Goal: Transaction & Acquisition: Purchase product/service

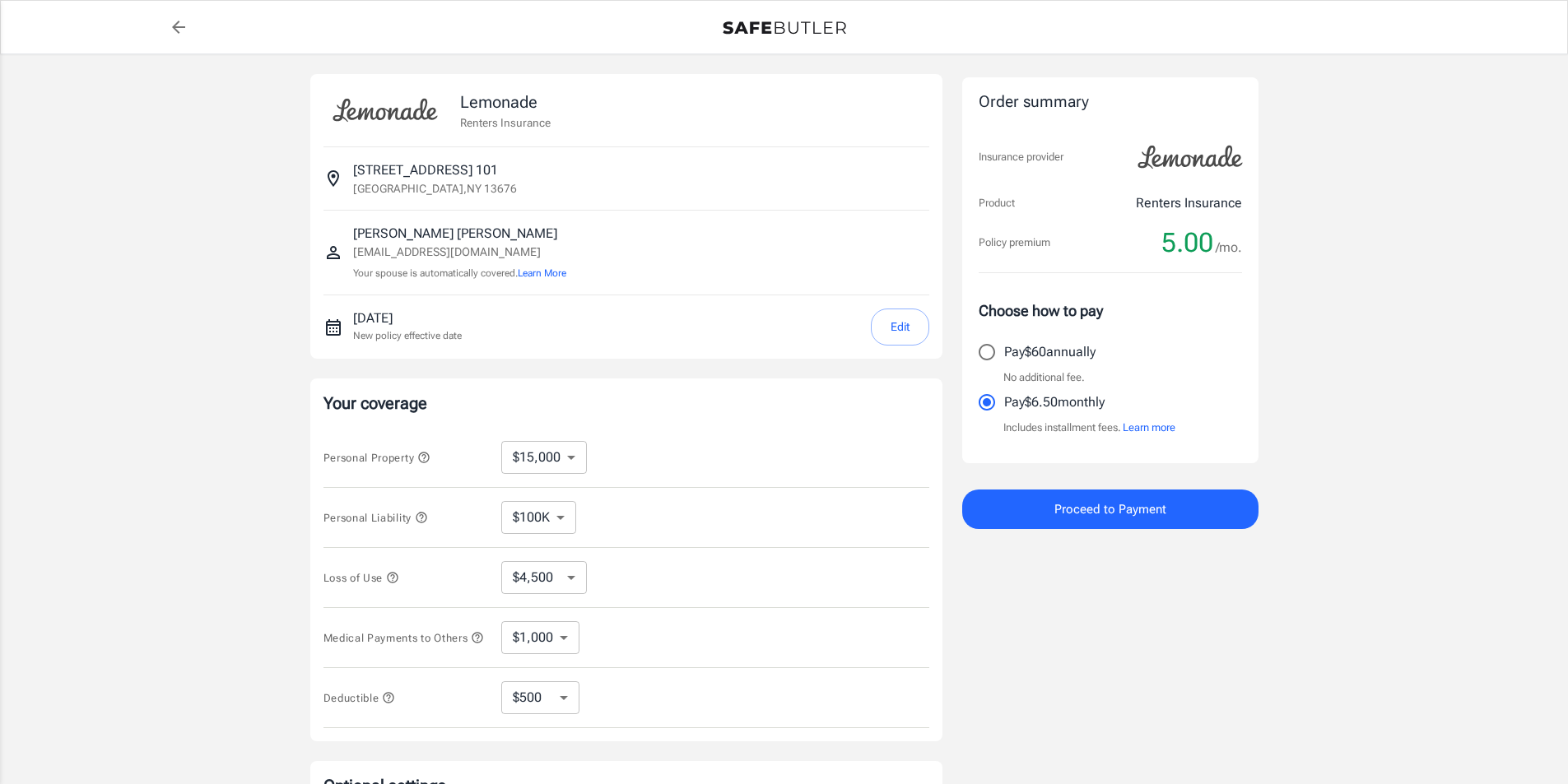
select select "15000"
select select "500"
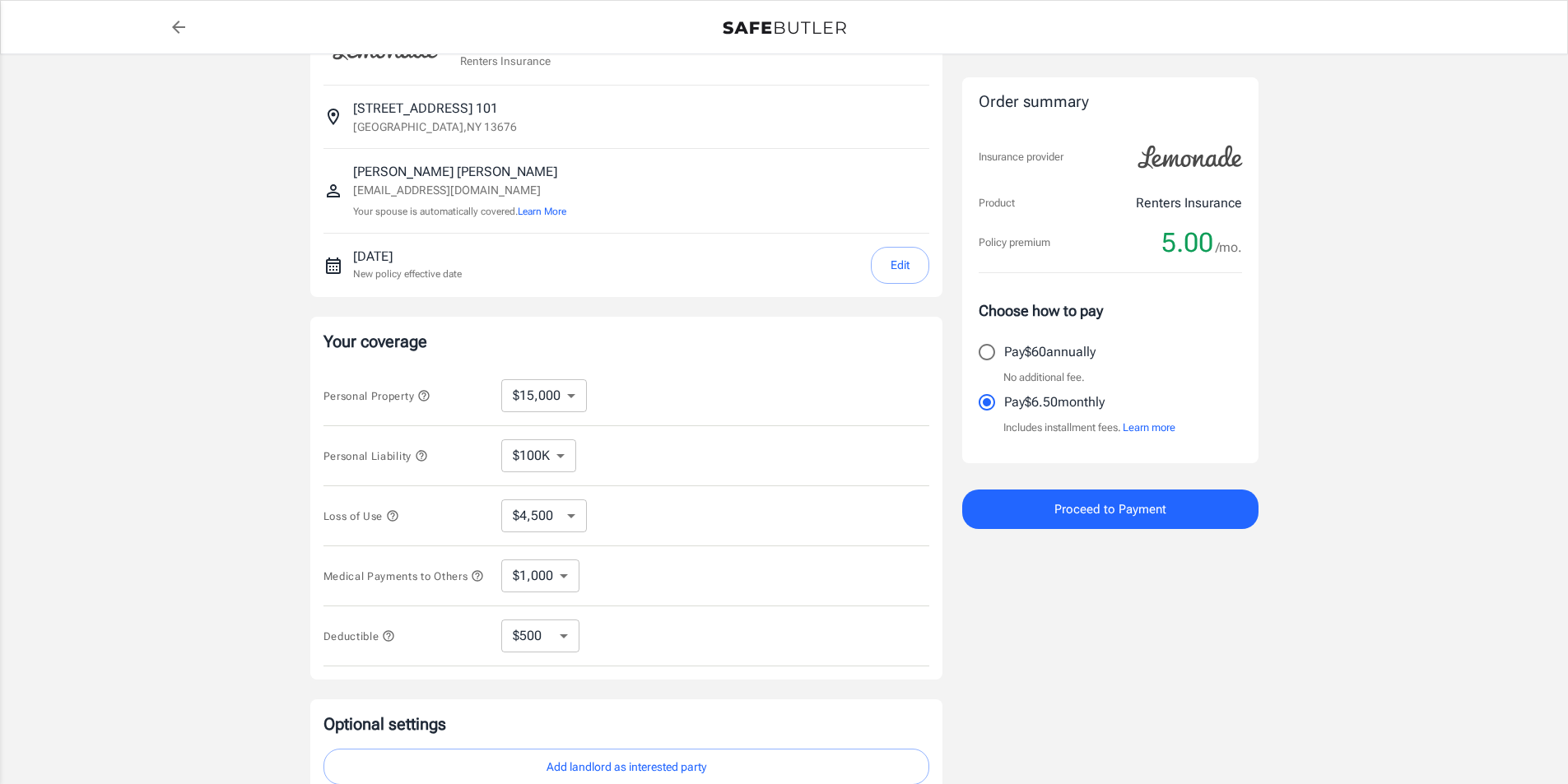
scroll to position [165, 0]
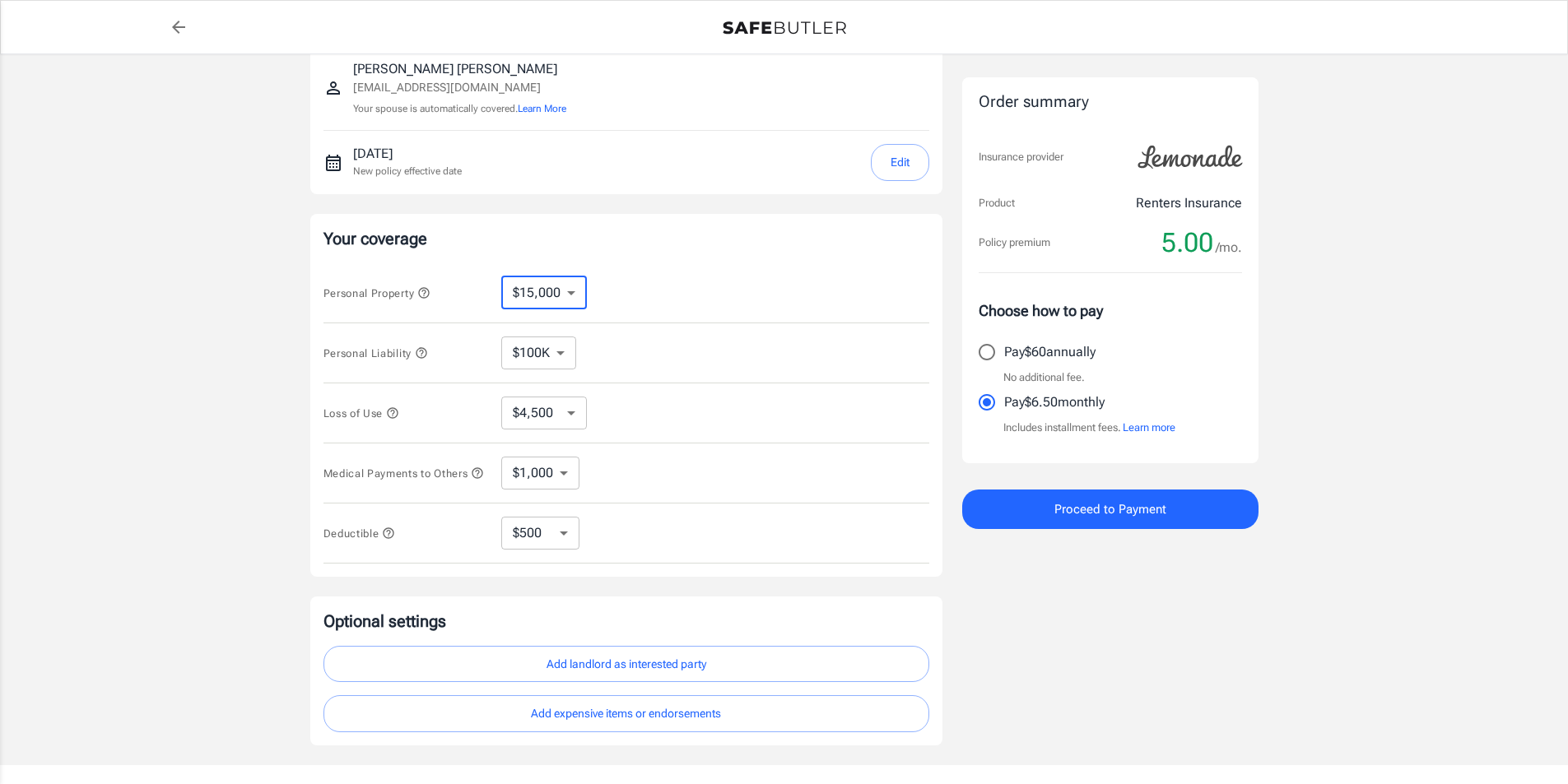
click at [573, 288] on select "$10,000 $15,000 $20,000 $25,000 $30,000 $40,000 $50,000 $100K $150K $200K $250K" at bounding box center [544, 292] width 85 height 33
select select "10000"
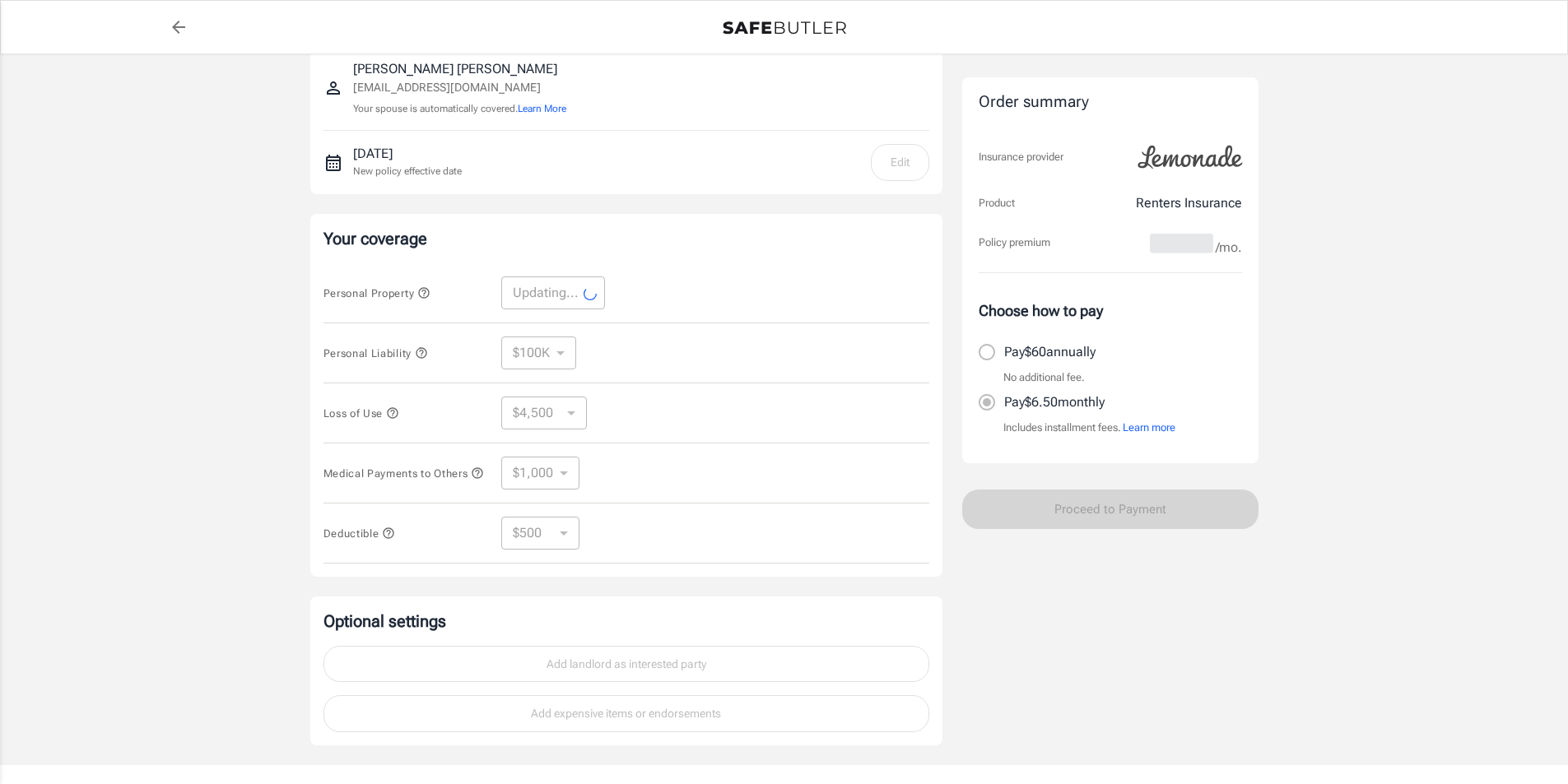
select select "10000"
select select "3000"
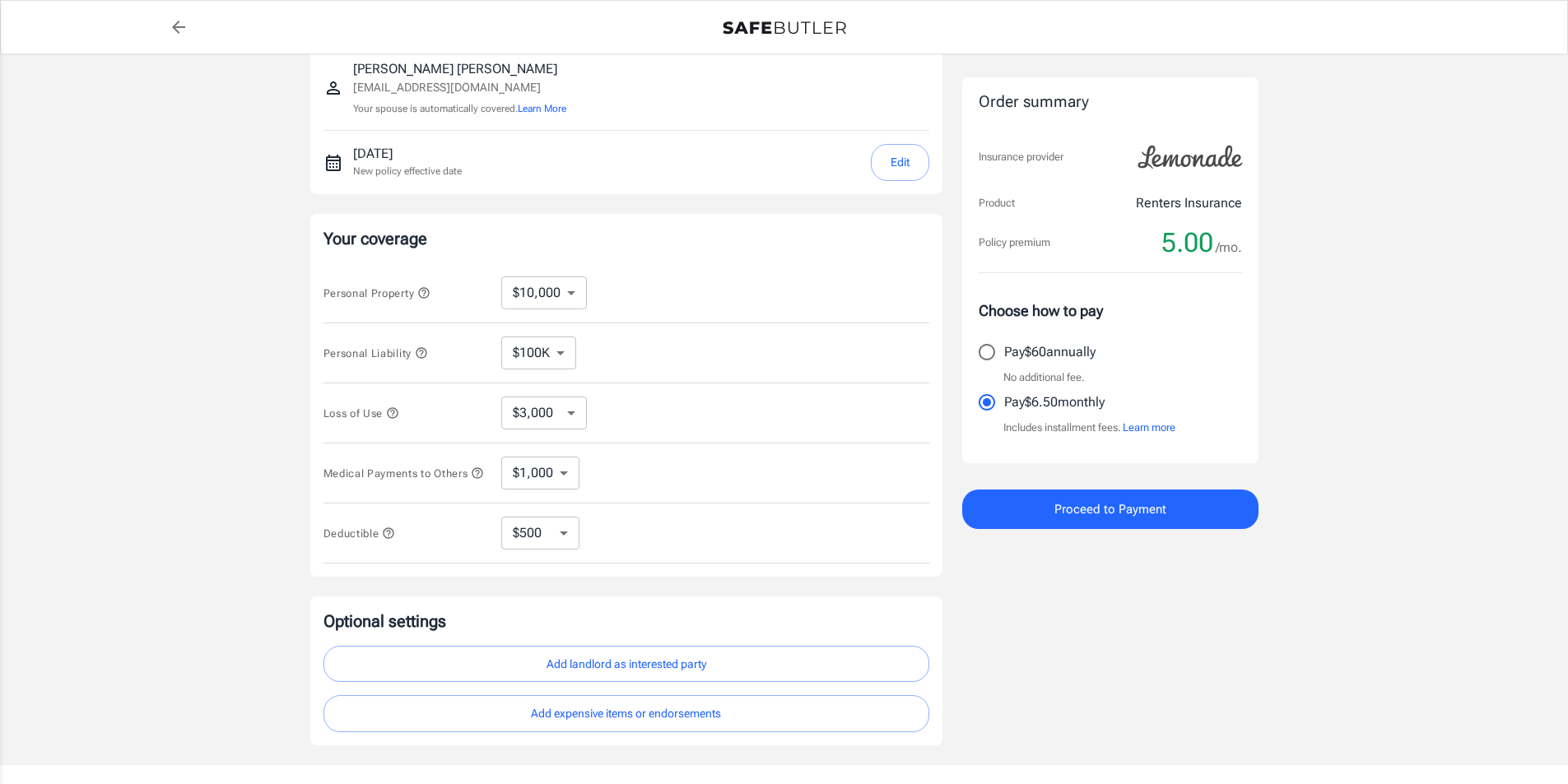
click at [575, 295] on select "$10,000 $15,000 $20,000 $25,000 $30,000 $40,000 $50,000 $100K $150K $200K $250K" at bounding box center [544, 292] width 85 height 33
click at [560, 361] on select "$100K $200K $300K $400K $500K $1M" at bounding box center [538, 353] width 74 height 33
click at [562, 415] on select "$3,000 $6,000 $12,000 $21,000 $36,000 $60,000 $96,000 $153K $198K" at bounding box center [544, 413] width 85 height 33
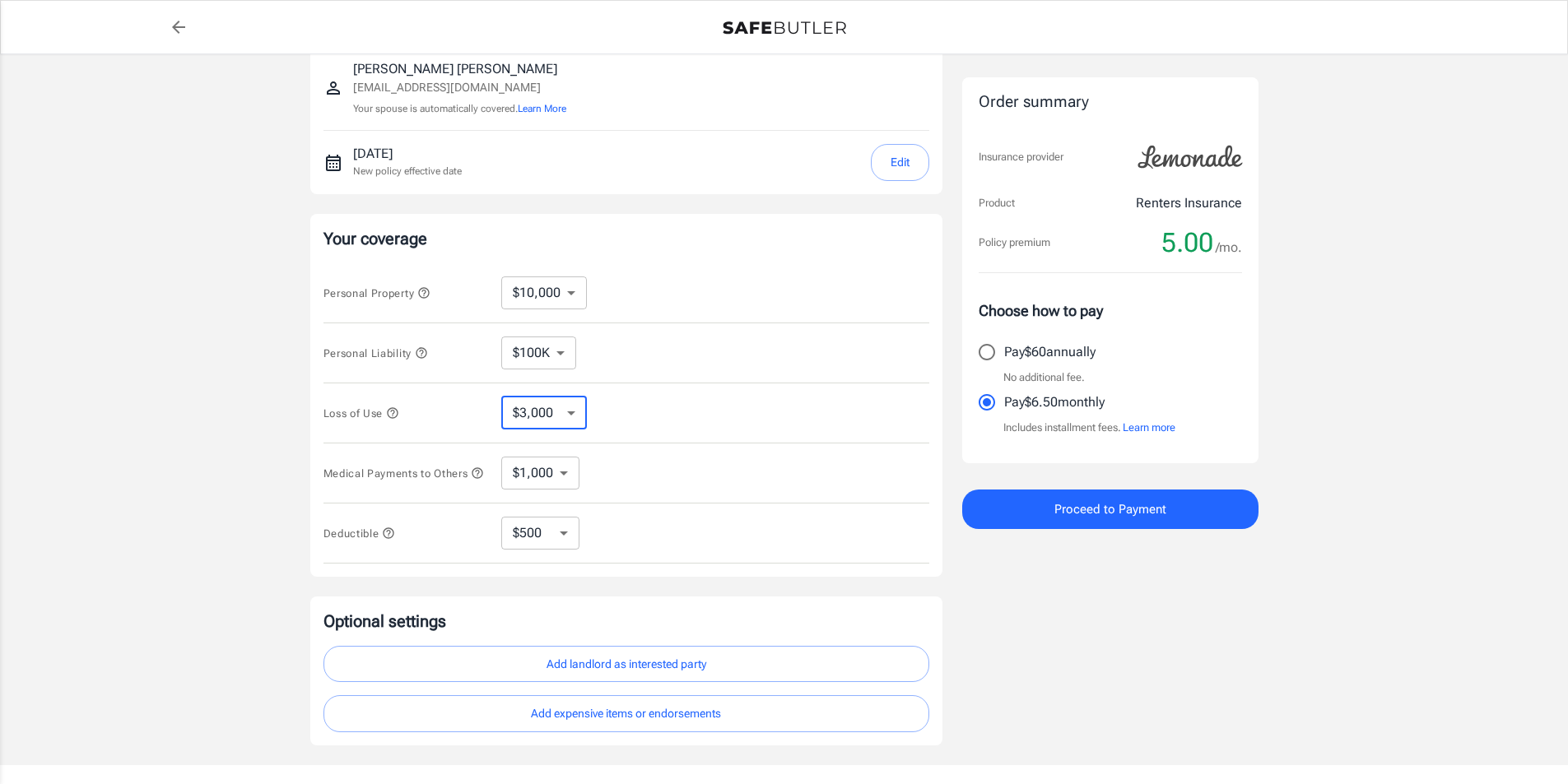
click at [562, 415] on select "$3,000 $6,000 $12,000 $21,000 $36,000 $60,000 $96,000 $153K $198K" at bounding box center [544, 413] width 85 height 33
click at [562, 469] on select "$1,000 $2,000 $3,000 $4,000 $5,000" at bounding box center [540, 473] width 78 height 33
click at [565, 537] on select "$250 $500 $1,000 $2,500" at bounding box center [540, 533] width 78 height 33
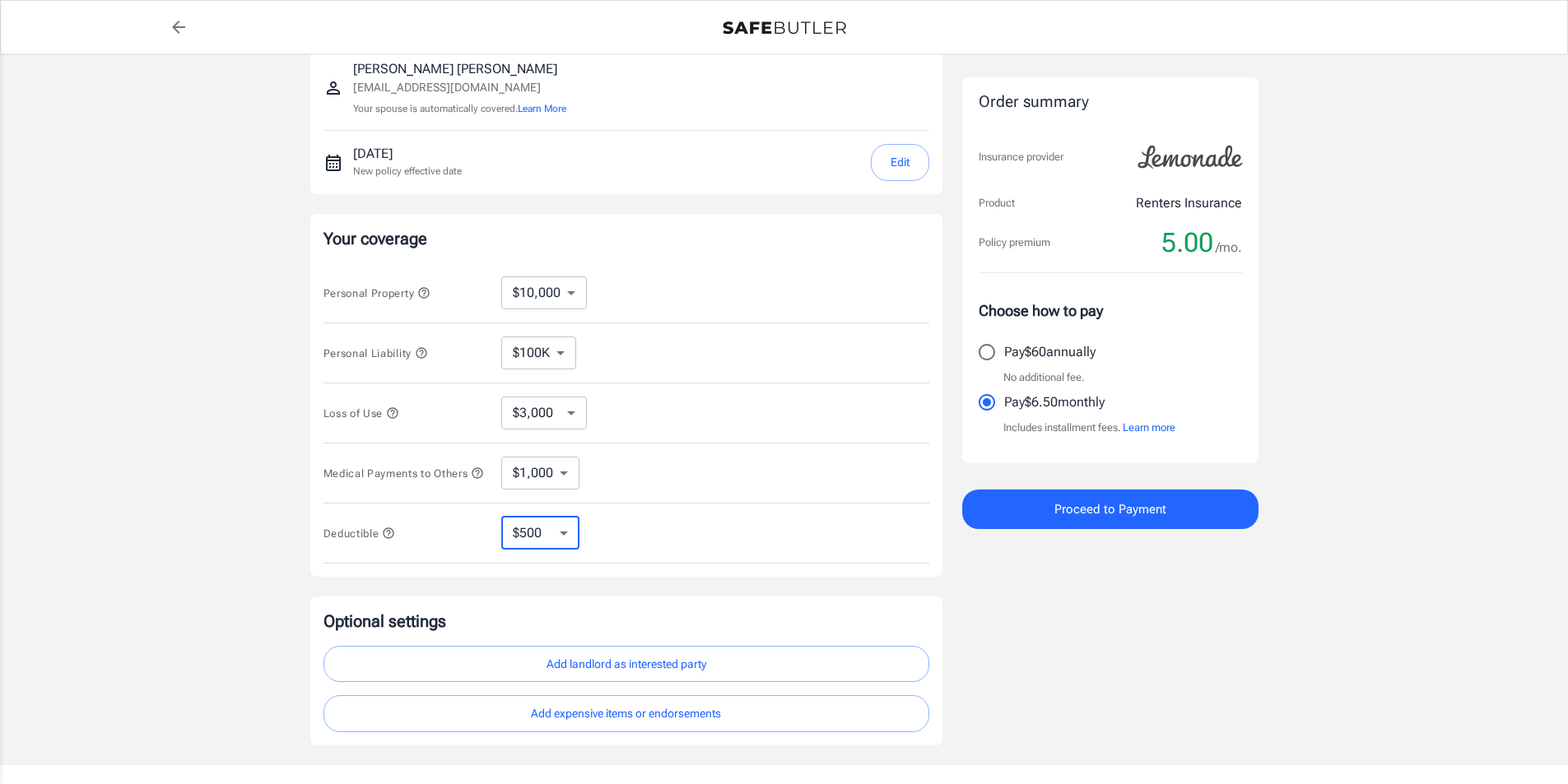
click at [565, 537] on select "$250 $500 $1,000 $2,500" at bounding box center [540, 533] width 78 height 33
select select "250"
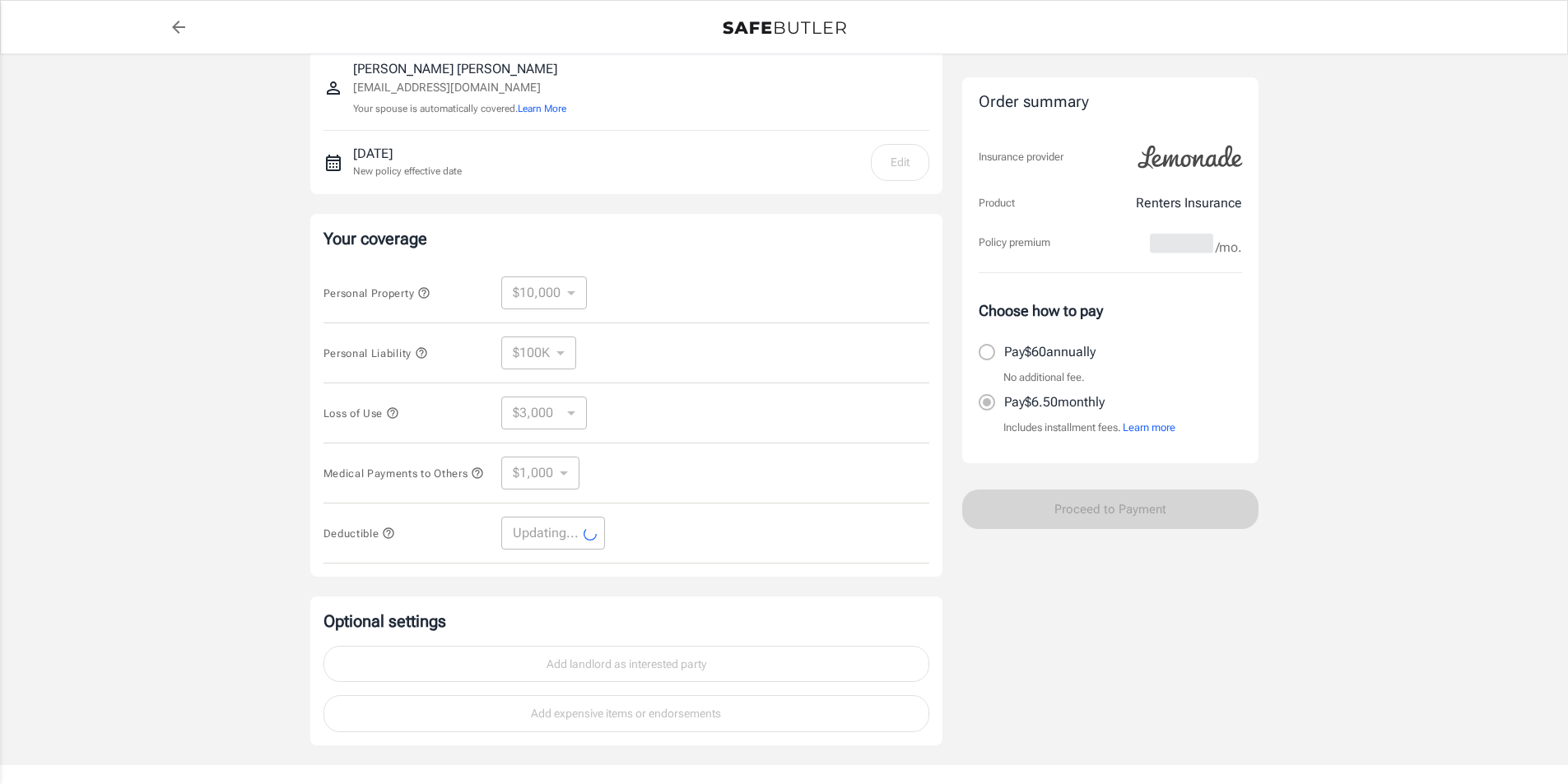
select select "250"
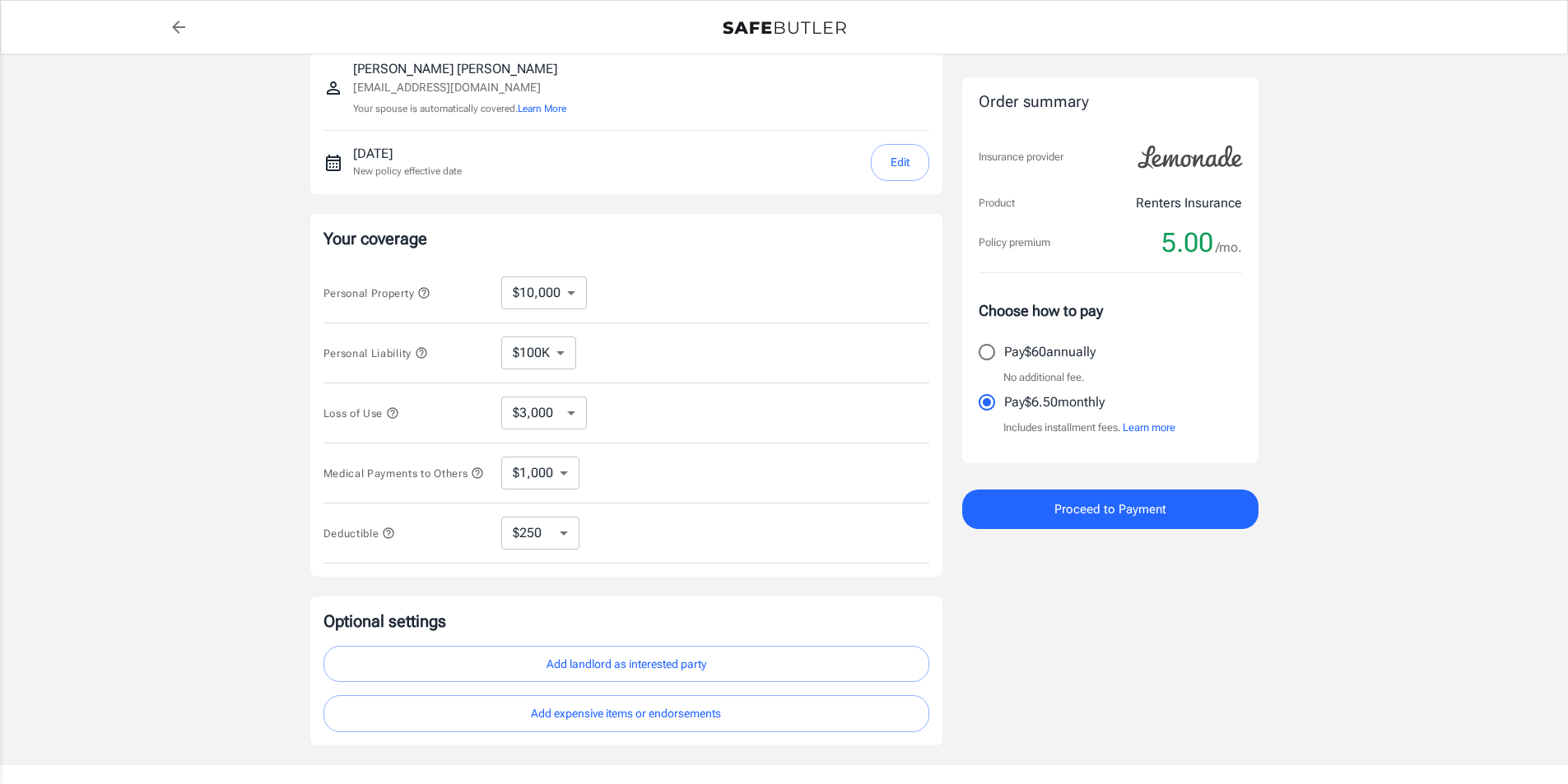
click at [573, 544] on select "$250 $500 $1,000 $2,500" at bounding box center [540, 533] width 78 height 33
click at [756, 544] on div "Deductible $250 $500 $1,000 $2,500 ​" at bounding box center [626, 534] width 605 height 60
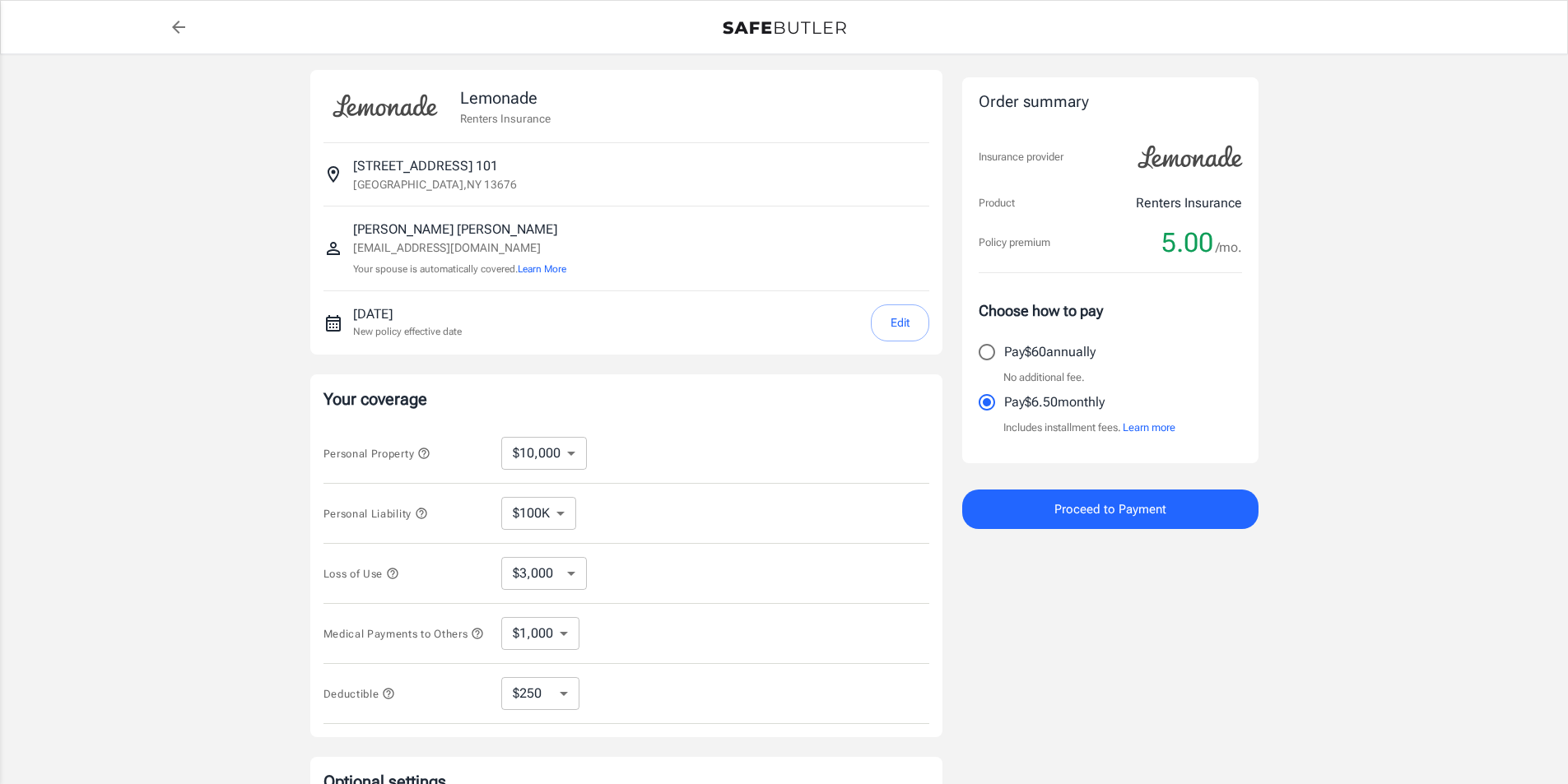
scroll to position [0, 0]
click at [1091, 503] on span "Proceed to Payment" at bounding box center [1110, 510] width 112 height 22
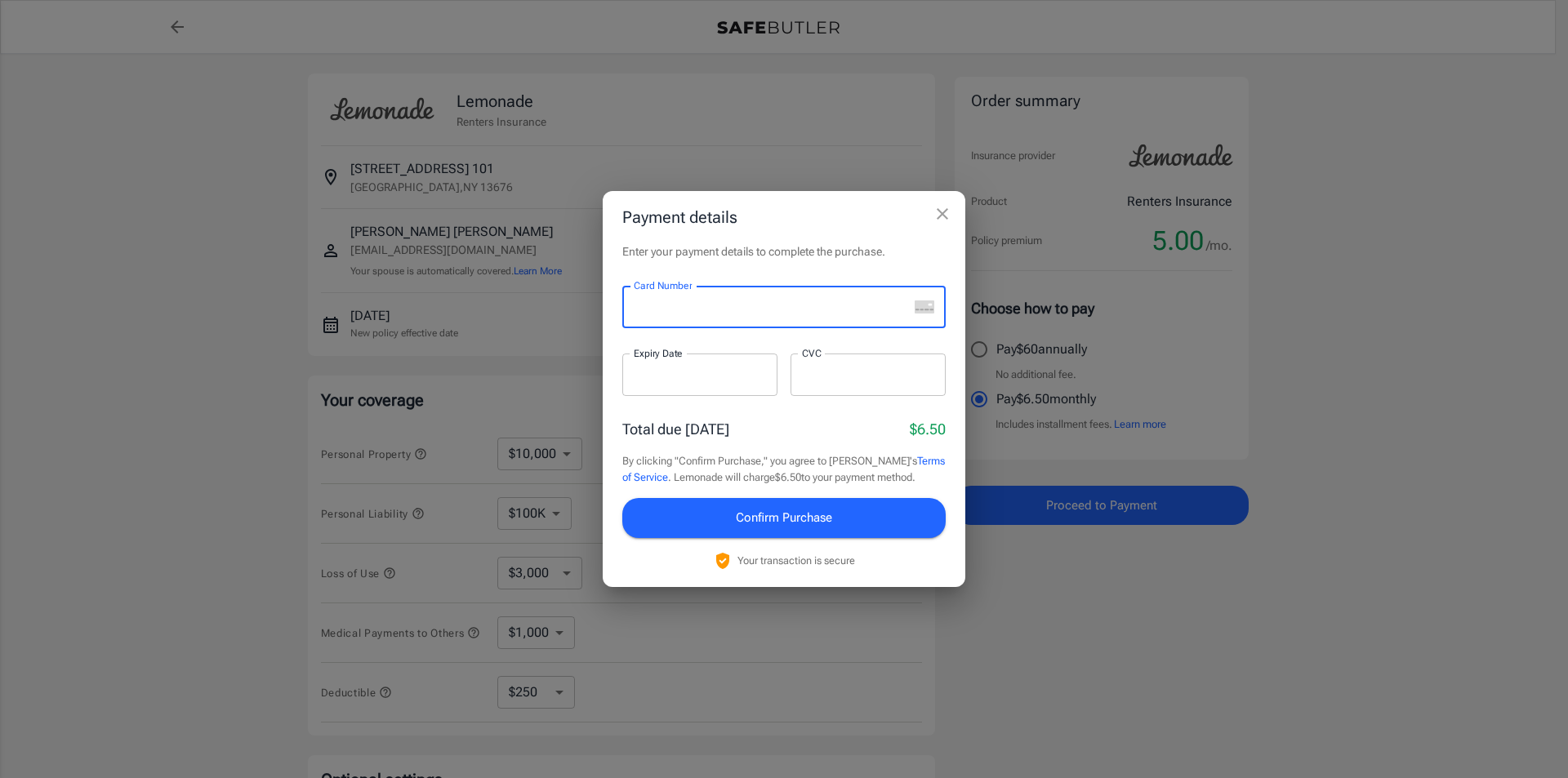
click at [769, 228] on h2 "Payment details" at bounding box center [783, 217] width 362 height 53
click at [943, 211] on icon "close" at bounding box center [942, 214] width 20 height 20
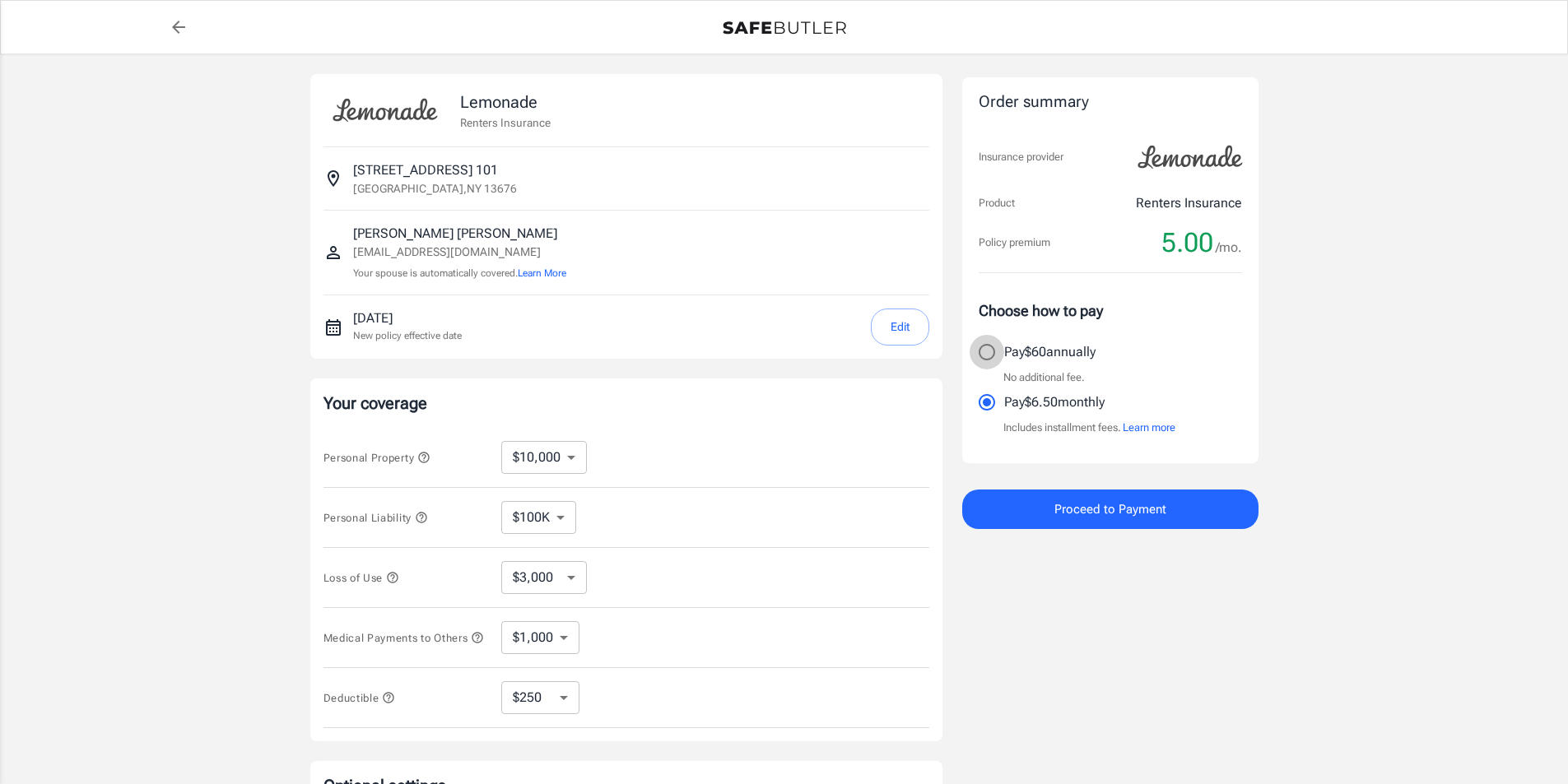
click at [988, 355] on input "Pay $60 annually" at bounding box center [987, 352] width 35 height 35
radio input "true"
click at [1140, 517] on span "Proceed to Payment" at bounding box center [1110, 510] width 112 height 22
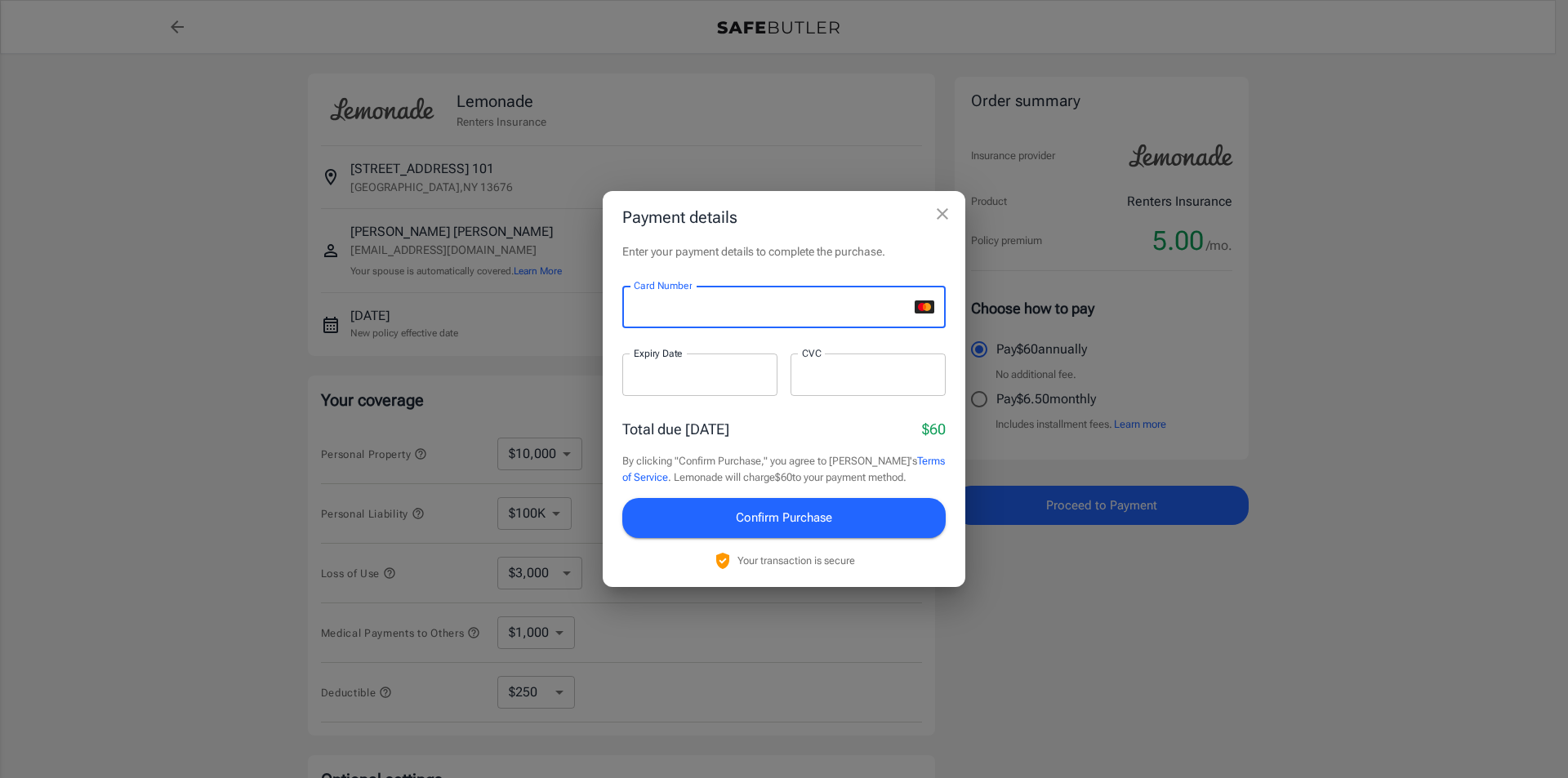
click at [651, 383] on iframe at bounding box center [699, 375] width 133 height 15
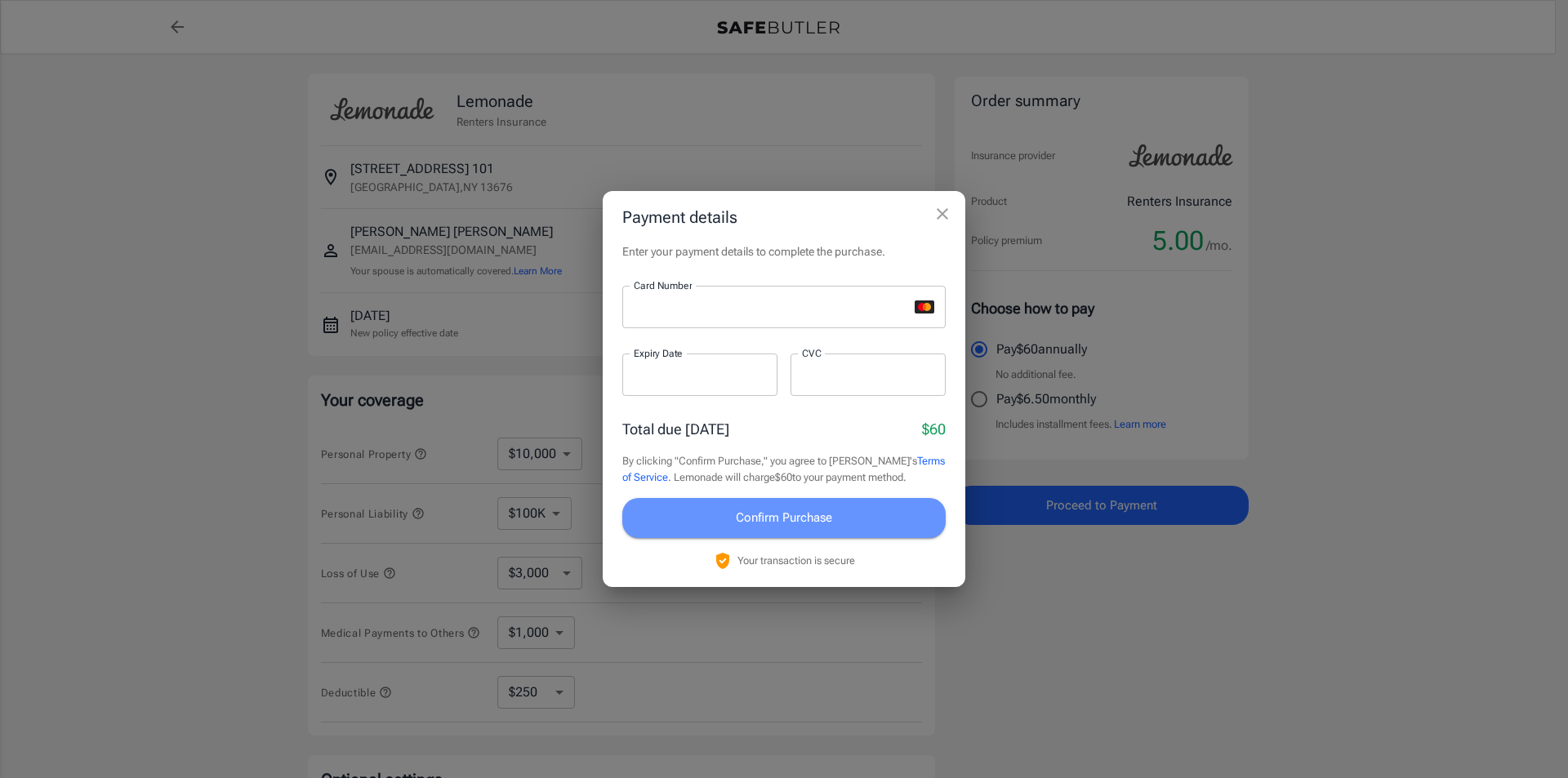
click at [820, 521] on span "Confirm Purchase" at bounding box center [784, 518] width 96 height 21
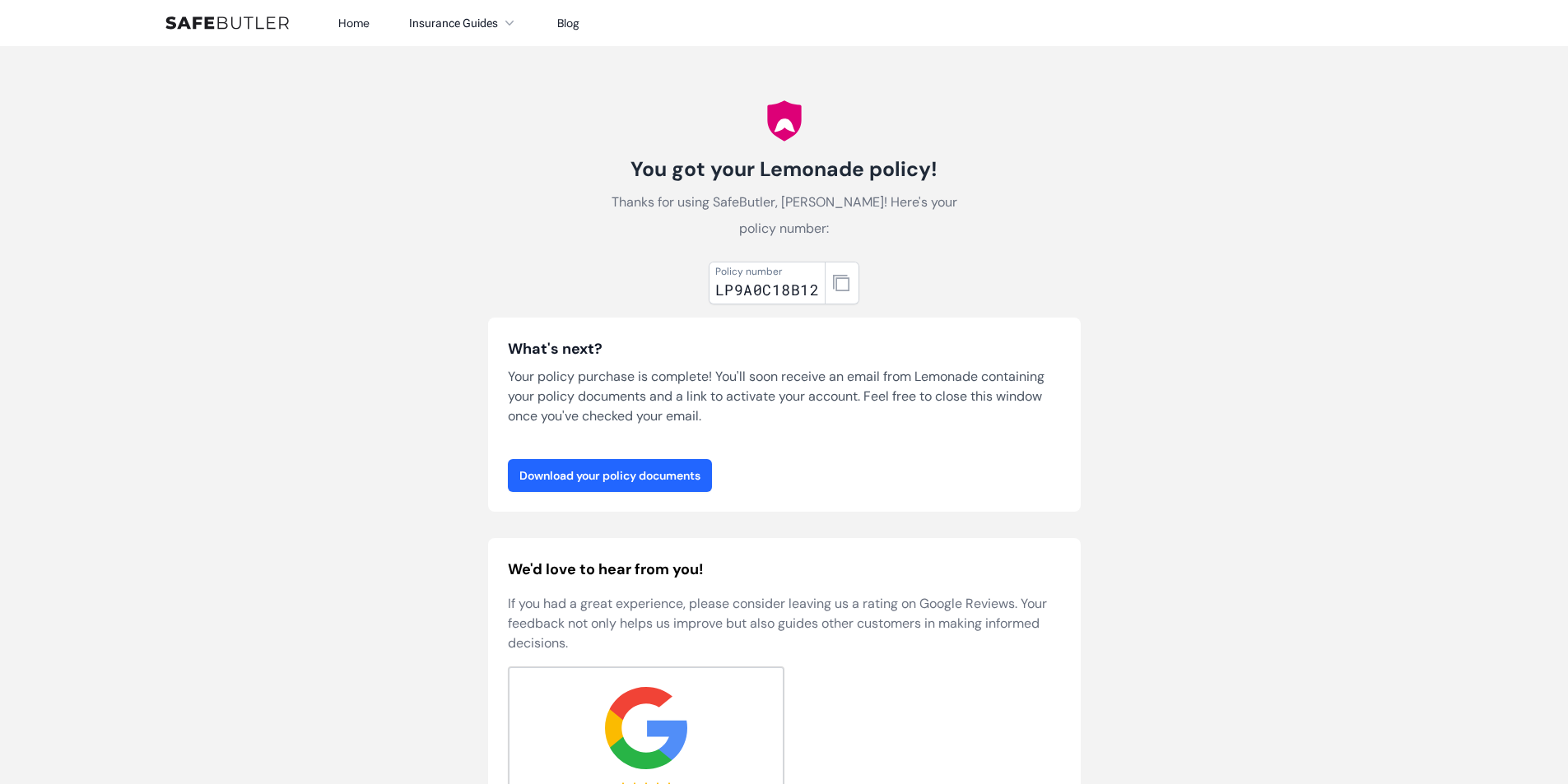
click at [662, 486] on link "Download your policy documents" at bounding box center [610, 475] width 205 height 33
